Goal: Task Accomplishment & Management: Manage account settings

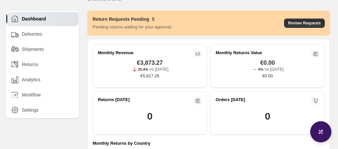
scroll to position [18, 0]
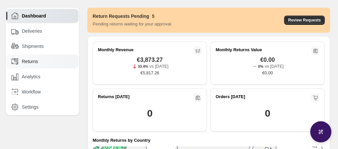
click at [54, 61] on div "Returns" at bounding box center [42, 61] width 63 height 7
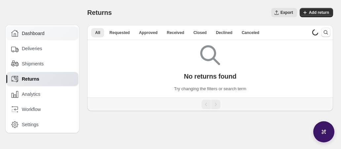
click at [42, 34] on span "Dashboard" at bounding box center [33, 33] width 23 height 7
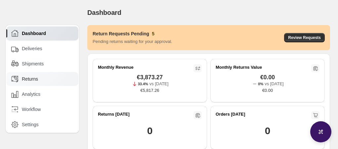
click at [37, 79] on span "Returns" at bounding box center [30, 79] width 16 height 7
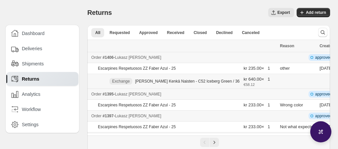
click at [156, 79] on p "[PERSON_NAME] Kenkä Naisten - C52 Iceberg Green / 36" at bounding box center [187, 81] width 104 height 5
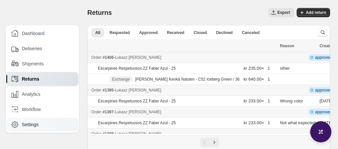
click at [29, 126] on span "Settings" at bounding box center [30, 124] width 17 height 7
select select "********"
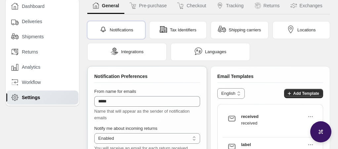
scroll to position [5, 0]
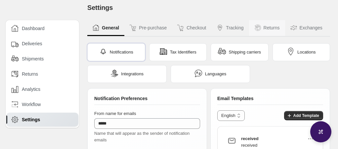
click at [273, 30] on button "Returns" at bounding box center [267, 28] width 36 height 16
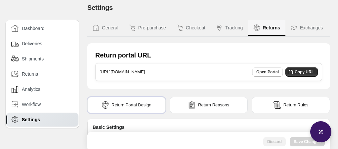
type input "**********"
select select "**********"
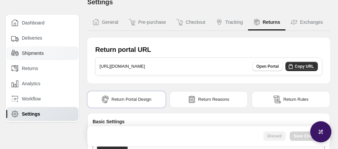
scroll to position [10, 0]
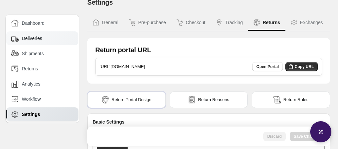
click at [35, 40] on span "Deliveries" at bounding box center [32, 38] width 20 height 7
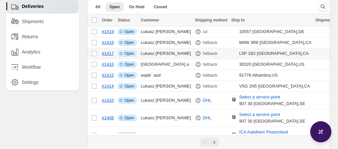
scroll to position [43, 0]
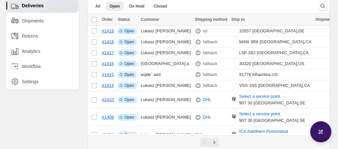
click at [150, 18] on span "Customer" at bounding box center [150, 19] width 18 height 5
click at [125, 18] on span "Status" at bounding box center [124, 19] width 12 height 5
click at [195, 19] on span "Shipping method" at bounding box center [211, 19] width 32 height 5
click at [235, 17] on span "Ship to" at bounding box center [238, 19] width 14 height 5
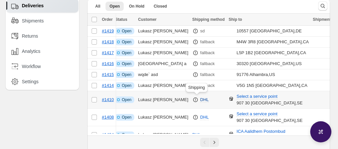
click at [200, 99] on span "DHL" at bounding box center [204, 99] width 9 height 5
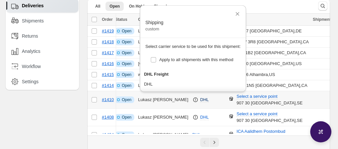
click at [200, 99] on span "DHL" at bounding box center [204, 99] width 9 height 5
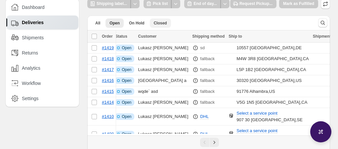
scroll to position [10, 0]
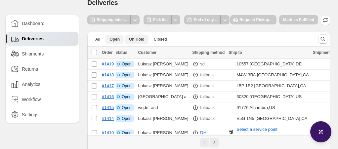
click at [141, 38] on span "On Hold" at bounding box center [137, 39] width 16 height 5
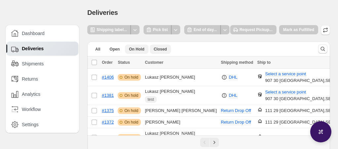
click at [157, 47] on span "Closed" at bounding box center [160, 49] width 13 height 5
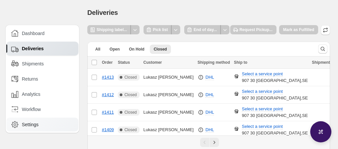
click at [39, 124] on span "Settings" at bounding box center [30, 124] width 17 height 7
select select "********"
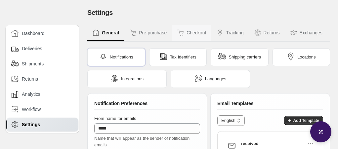
click at [197, 32] on button "Checkout" at bounding box center [191, 33] width 39 height 16
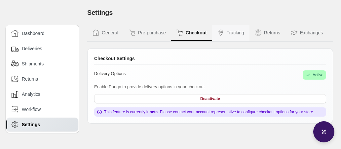
click at [227, 35] on button "Tracking" at bounding box center [230, 33] width 37 height 16
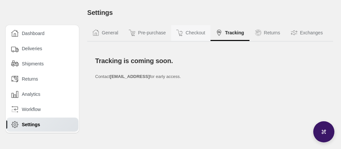
click at [184, 36] on button "Checkout" at bounding box center [190, 33] width 39 height 16
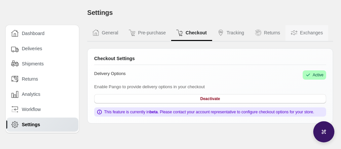
click at [311, 36] on button "Exchanges" at bounding box center [306, 33] width 43 height 16
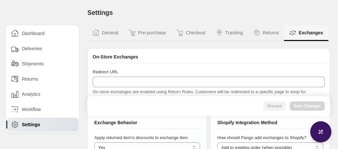
type input "*"
select select "**"
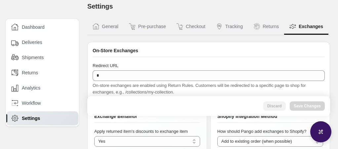
scroll to position [1, 0]
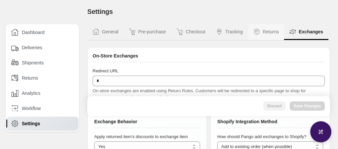
click at [266, 26] on button "Returns" at bounding box center [266, 32] width 36 height 16
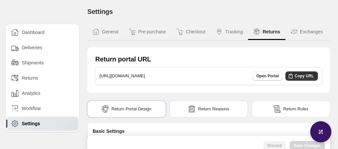
type input "**********"
select select "**********"
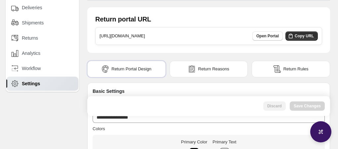
scroll to position [41, 0]
click at [279, 66] on img at bounding box center [276, 68] width 7 height 7
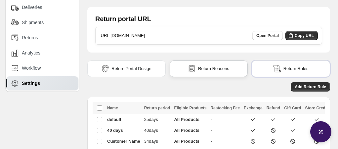
scroll to position [61, 0]
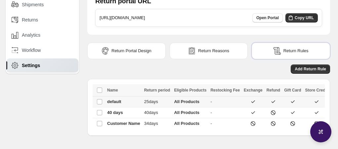
click at [127, 100] on td "default" at bounding box center [123, 101] width 37 height 11
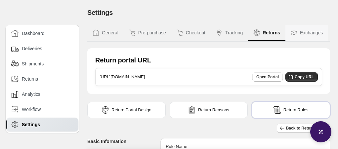
click at [306, 33] on button "Exchanges" at bounding box center [306, 33] width 43 height 16
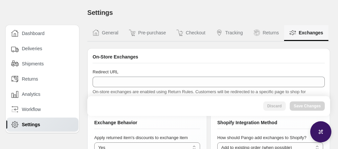
type input "*"
select select "**"
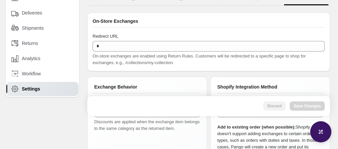
scroll to position [39, 0]
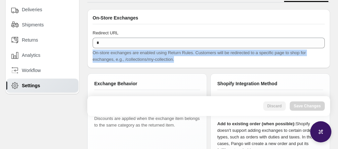
drag, startPoint x: 181, startPoint y: 59, endPoint x: 92, endPoint y: 52, distance: 89.1
click at [92, 52] on span "On-store exchanges are enabled using Return Rules. Customers will be redirected…" at bounding box center [198, 56] width 213 height 12
copy span "On-store exchanges are enabled using Return Rules. Customers will be redirected…"
click at [144, 64] on div "On-Store Exchanges Redirect URL * On-store exchanges are enabled using Return R…" at bounding box center [208, 38] width 242 height 59
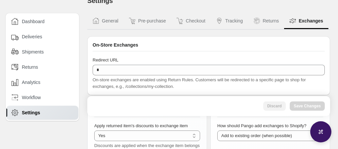
scroll to position [11, 0]
